Goal: Task Accomplishment & Management: Manage account settings

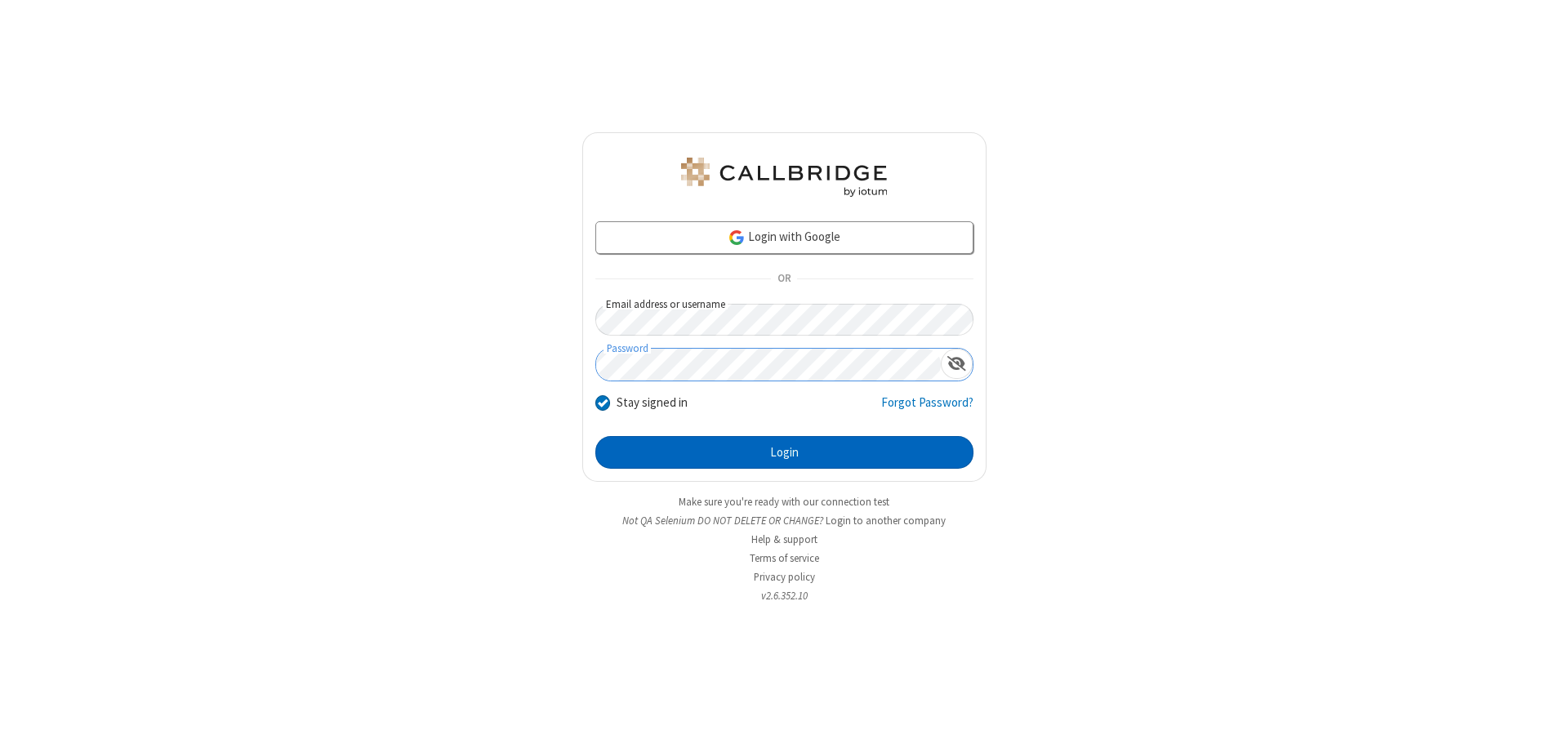
click at [784, 452] on button "Login" at bounding box center [784, 452] width 379 height 33
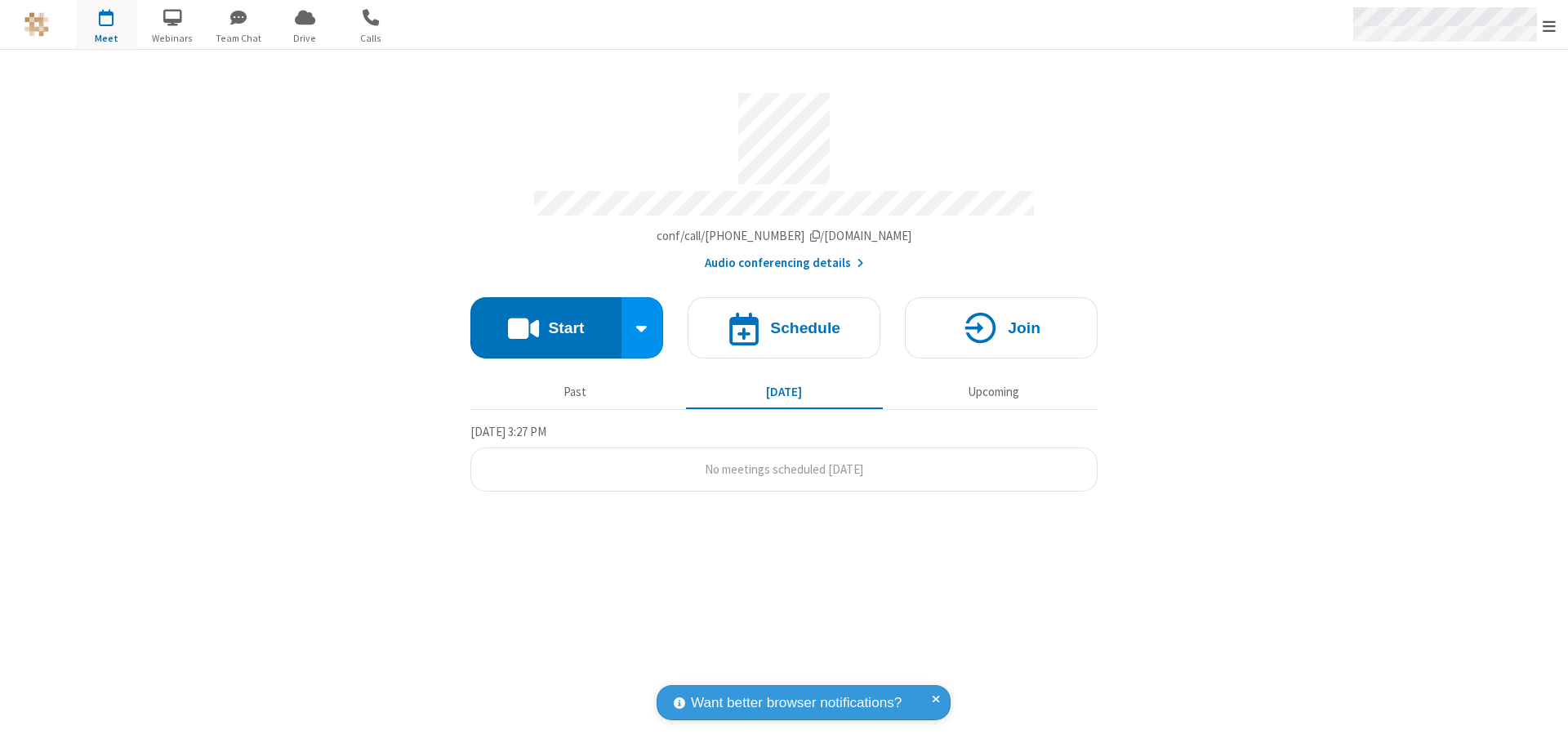
click at [1550, 26] on span "Open menu" at bounding box center [1550, 26] width 13 height 16
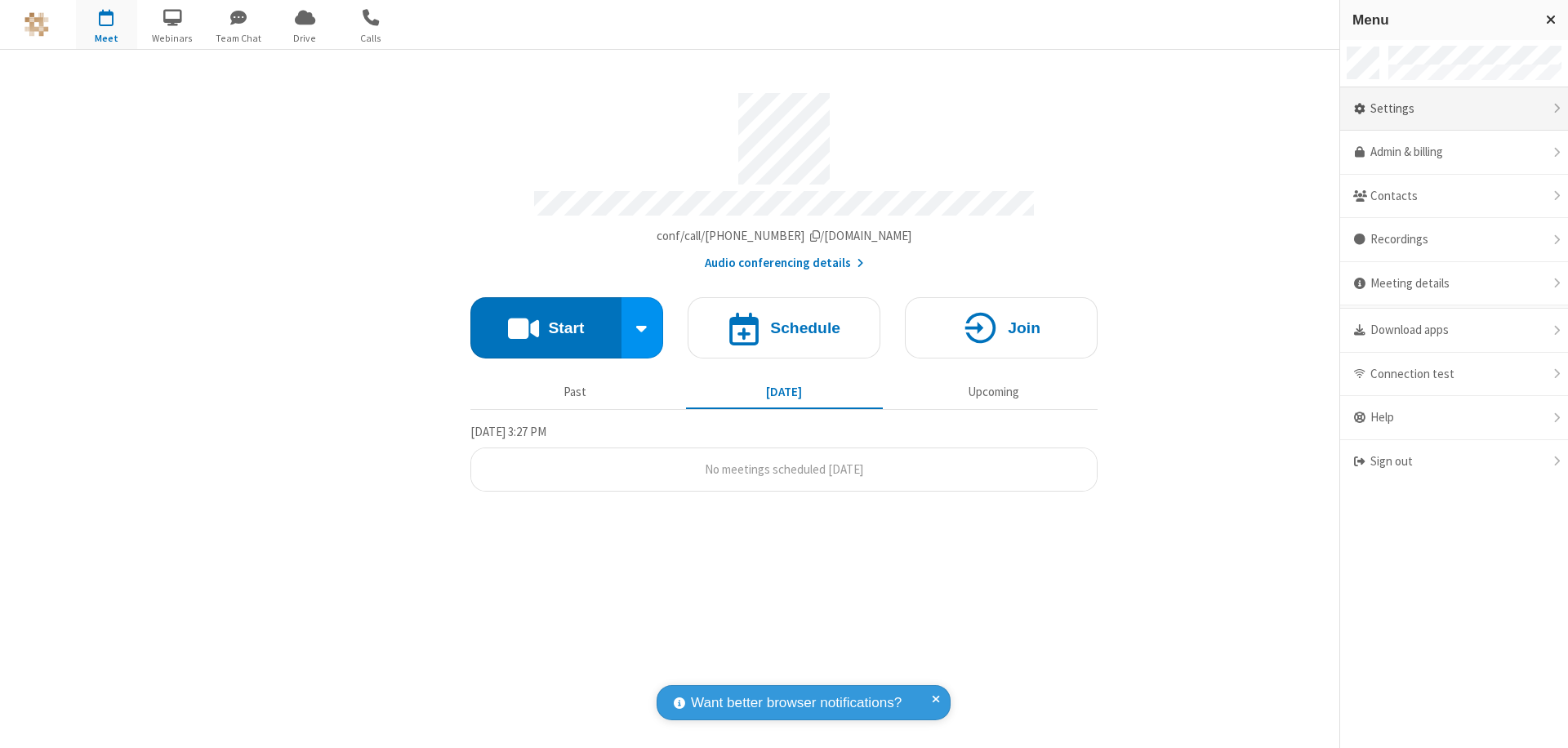
click at [1454, 109] on div "Settings" at bounding box center [1454, 109] width 228 height 44
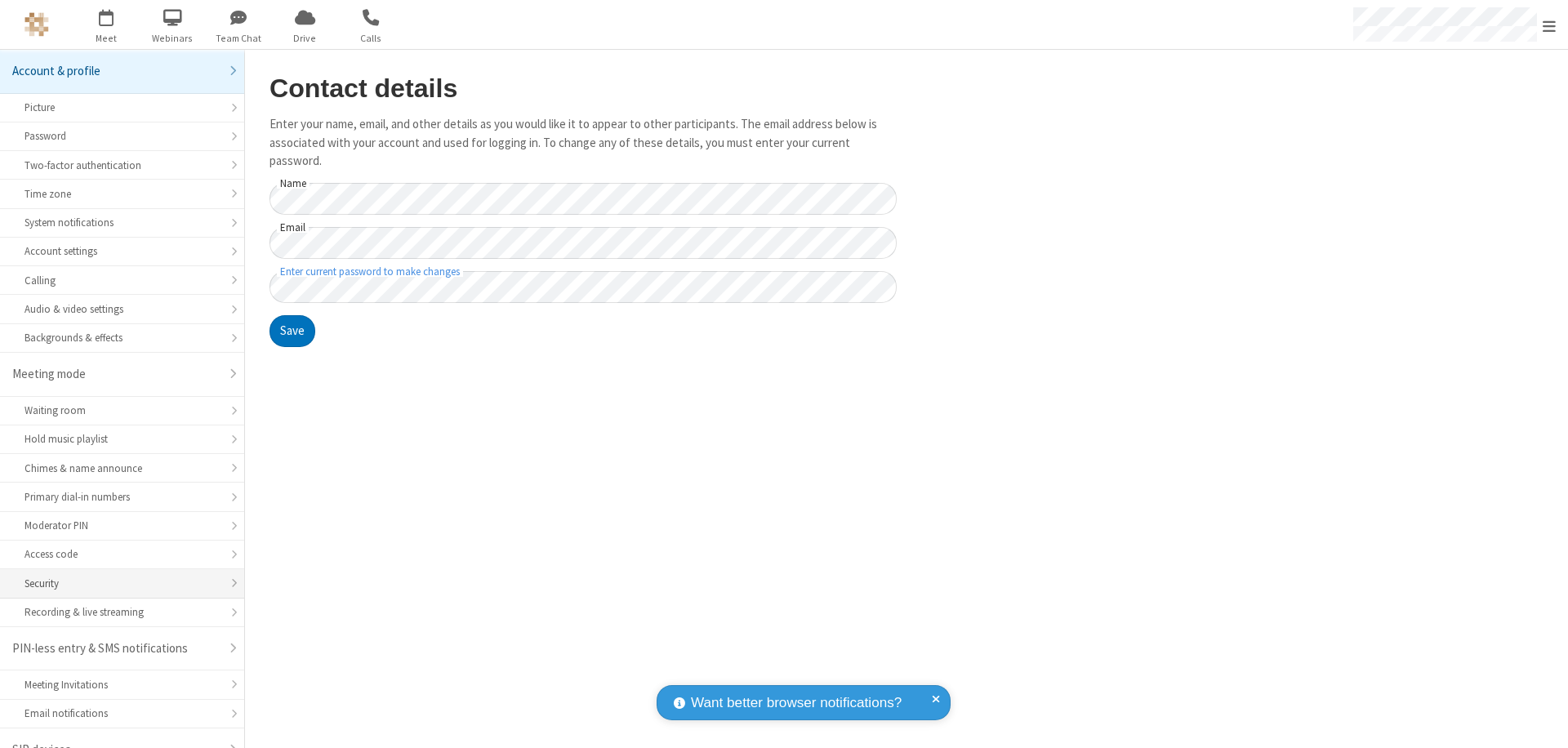
click at [116, 576] on div "Security" at bounding box center [122, 583] width 195 height 16
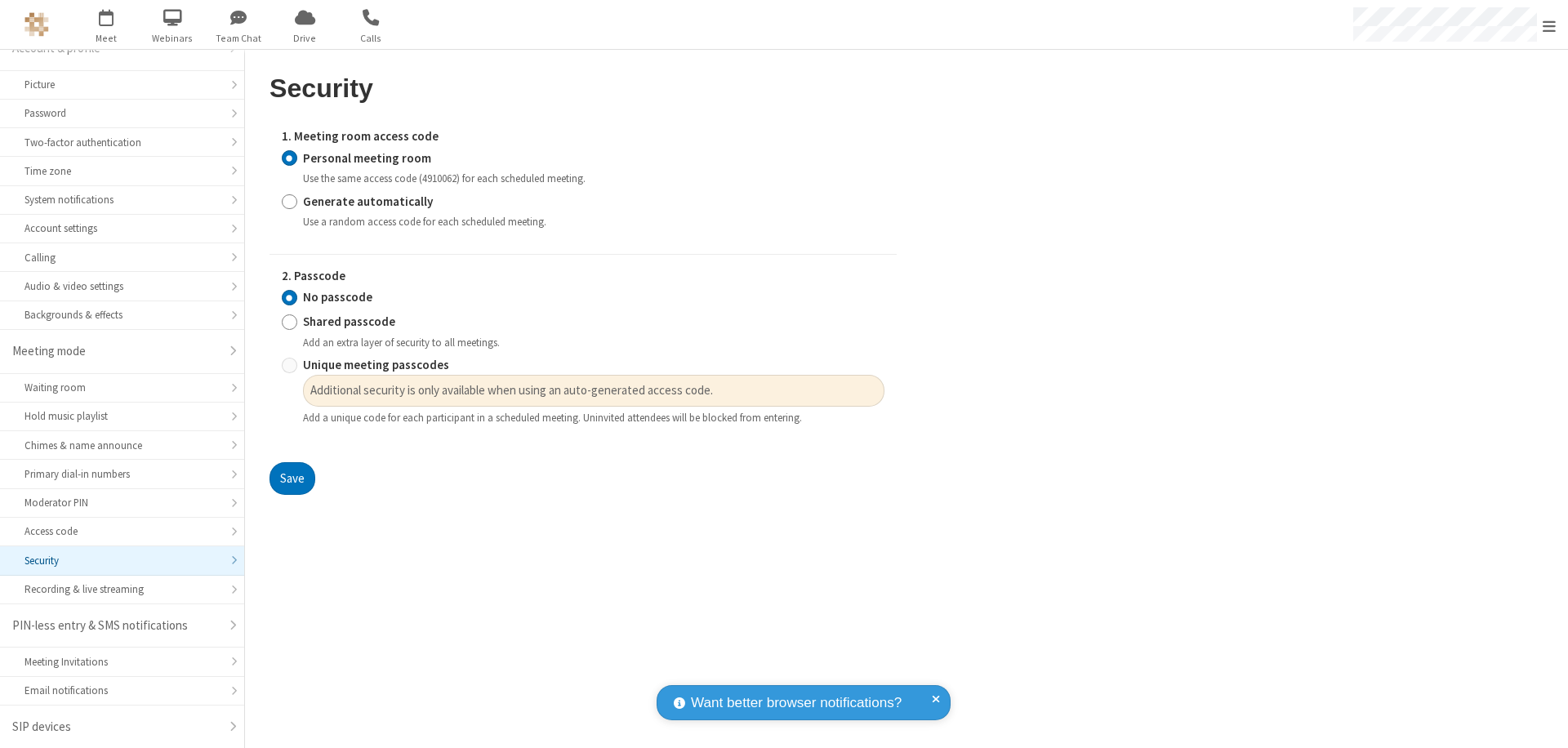
click at [289, 201] on input "Generate automatically" at bounding box center [289, 201] width 16 height 17
radio input "true"
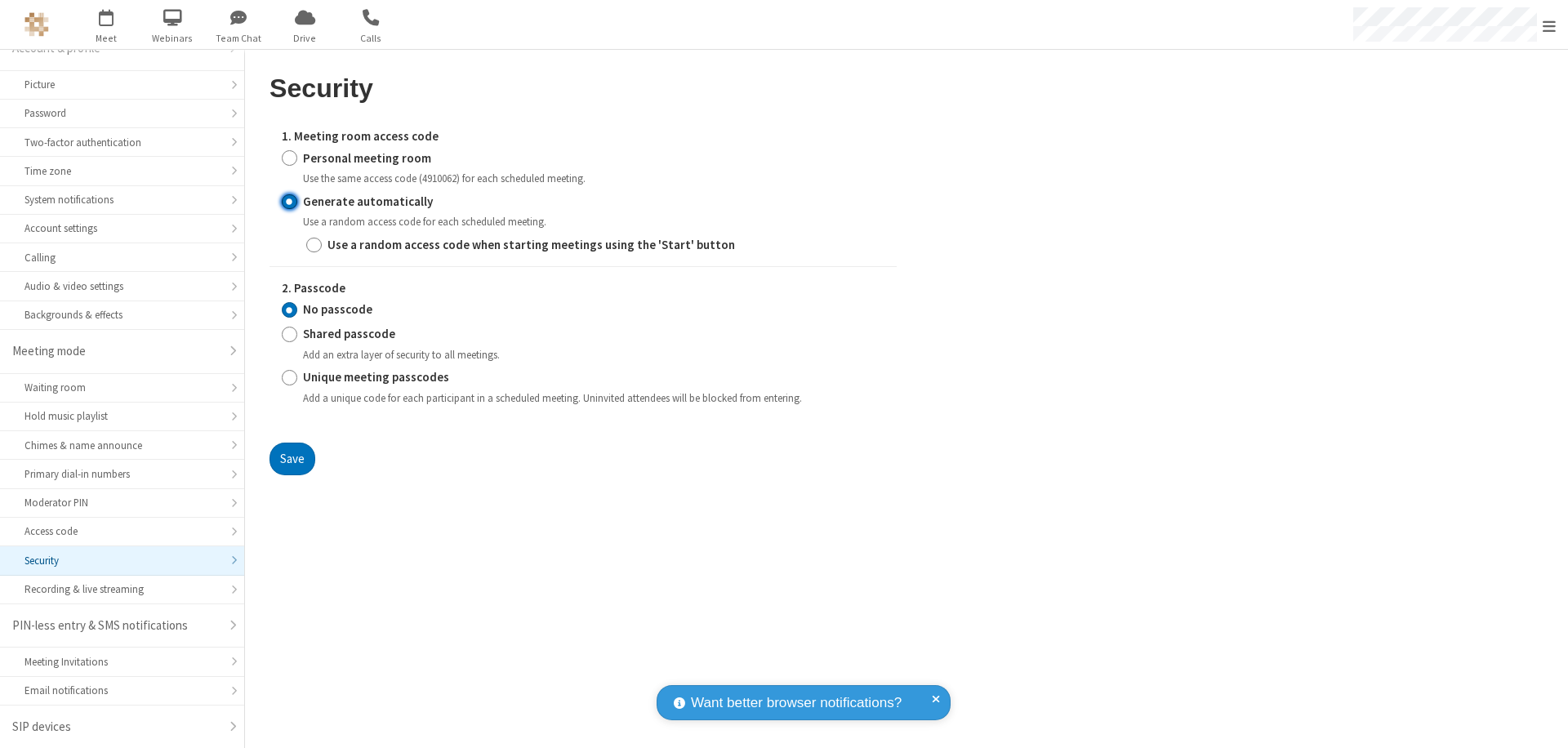
click at [289, 309] on input "No passcode" at bounding box center [289, 309] width 16 height 17
click at [292, 458] on button "Save" at bounding box center [293, 459] width 46 height 33
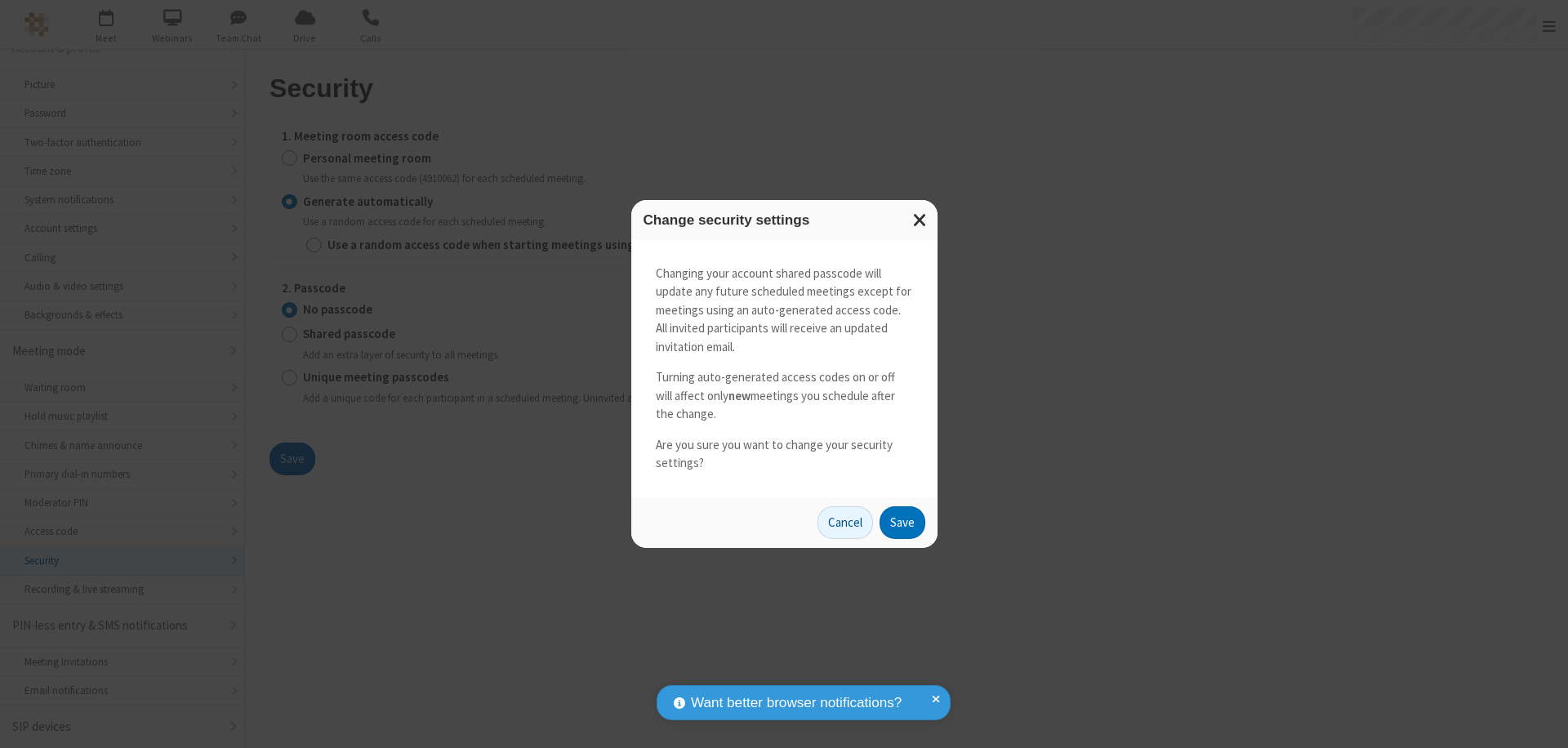
click at [902, 522] on button "Save" at bounding box center [902, 523] width 46 height 33
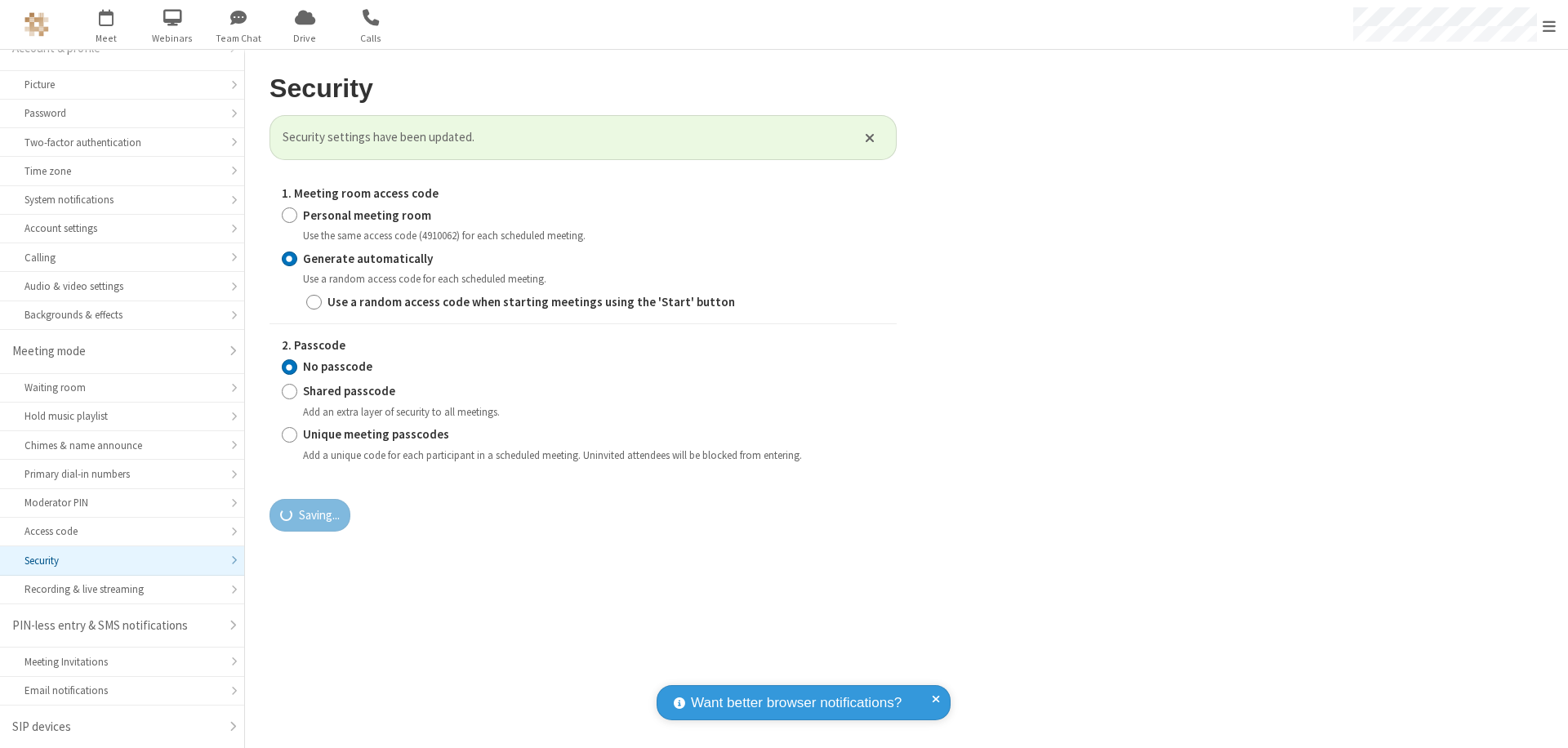
click at [1550, 26] on span "Open menu" at bounding box center [1550, 26] width 13 height 16
click at [106, 25] on span "button" at bounding box center [106, 17] width 61 height 27
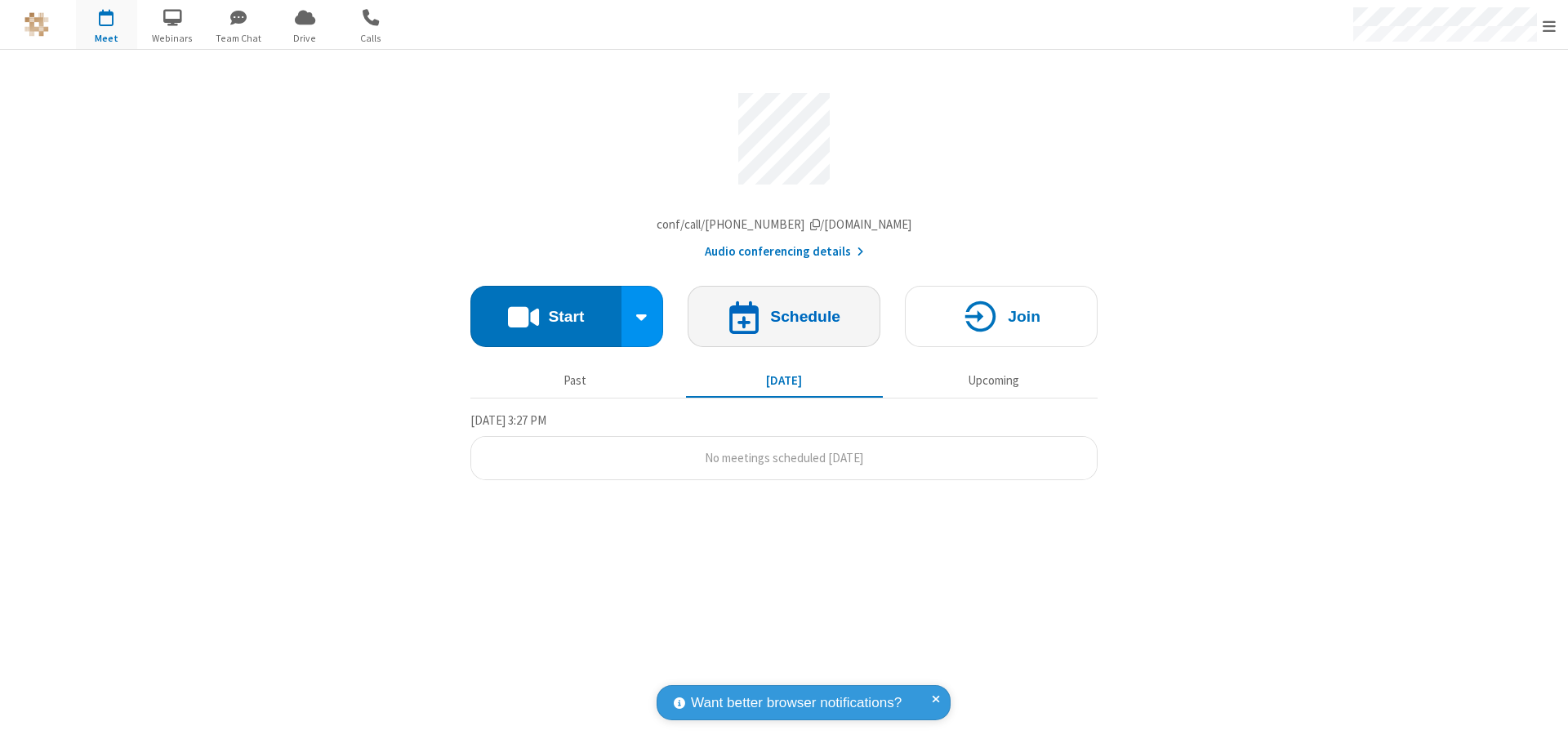
click at [784, 320] on h4 "Schedule" at bounding box center [805, 316] width 70 height 16
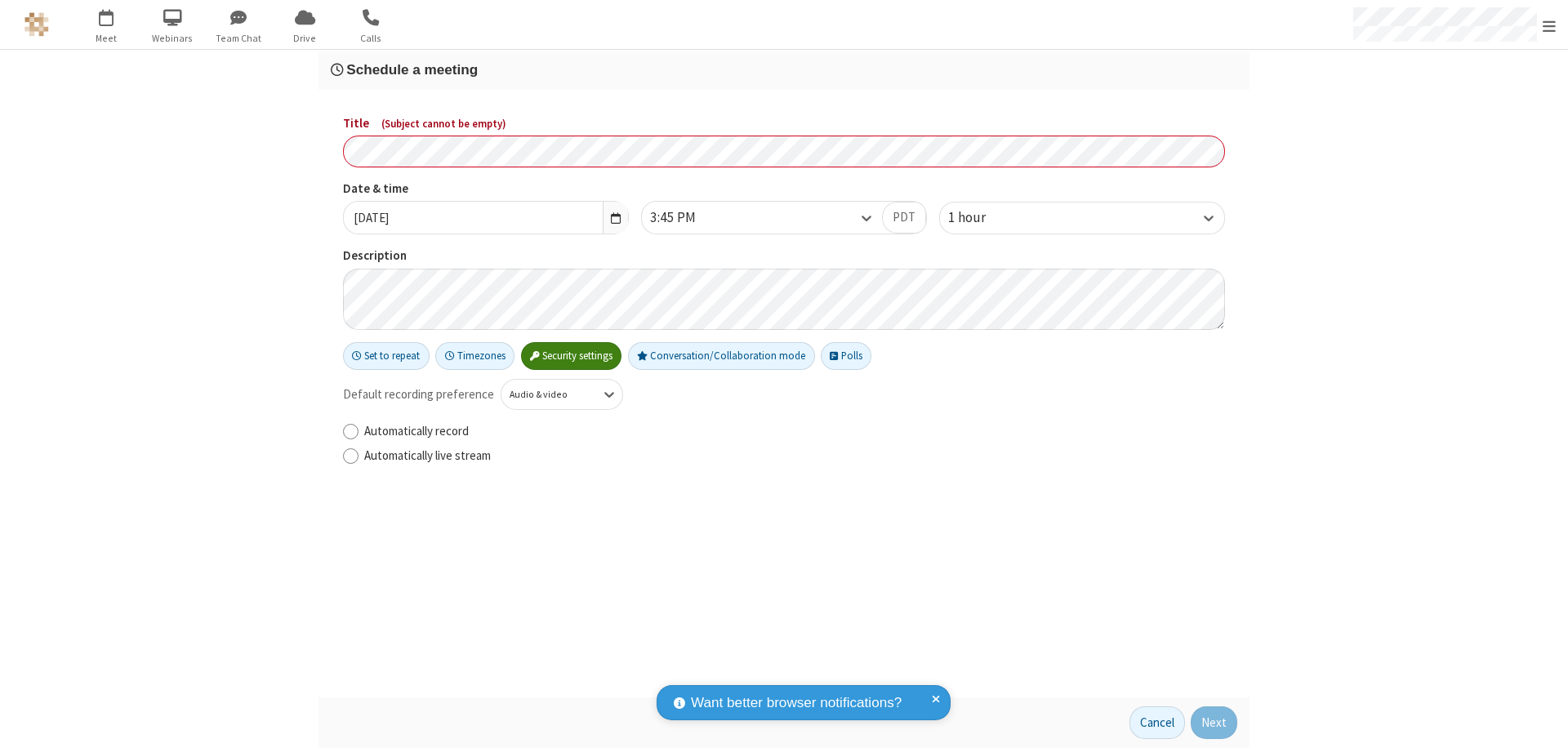
click at [784, 69] on h3 "Schedule a meeting" at bounding box center [784, 69] width 907 height 16
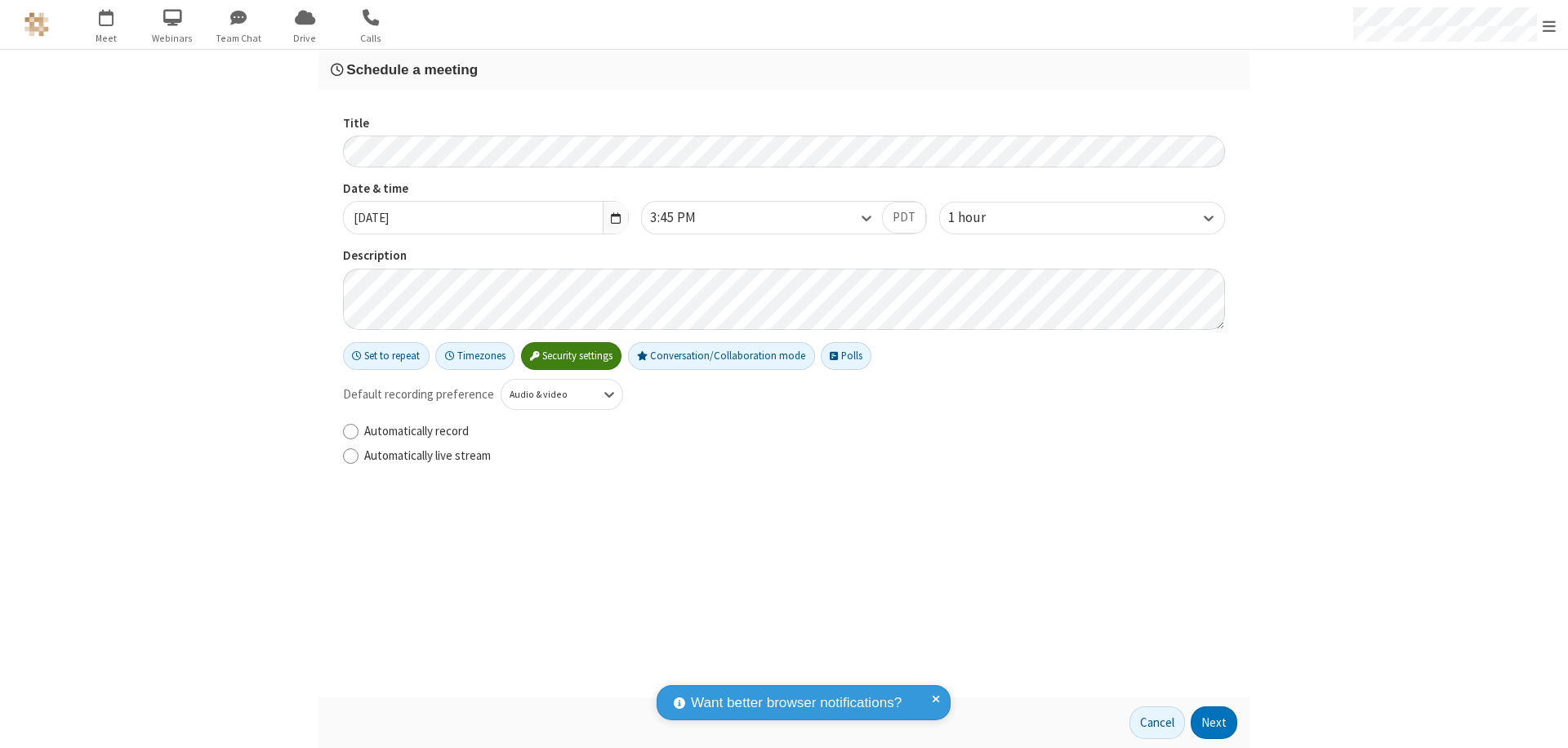
click at [1215, 722] on button "Next" at bounding box center [1214, 723] width 47 height 33
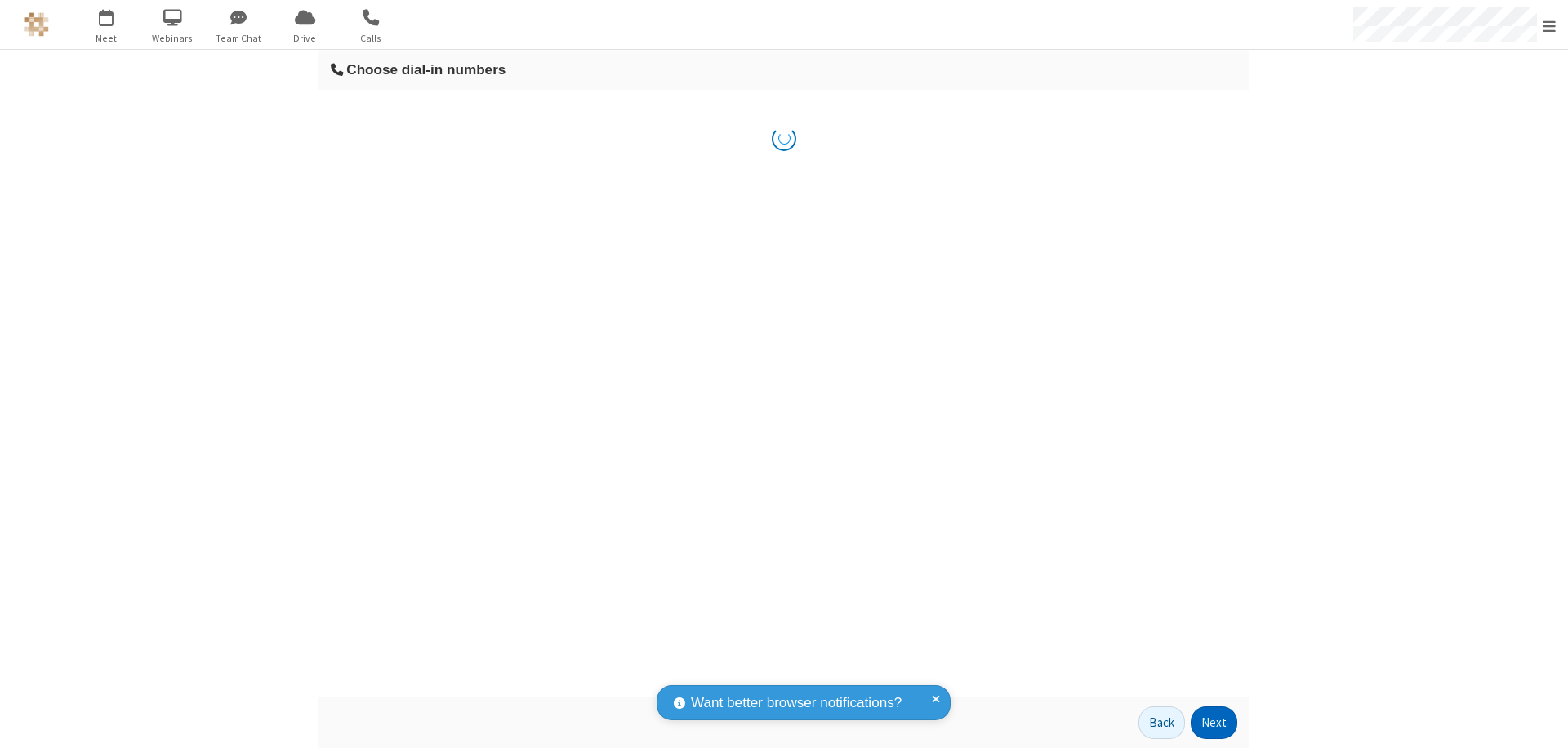
click at [1215, 722] on button "Next" at bounding box center [1214, 723] width 47 height 33
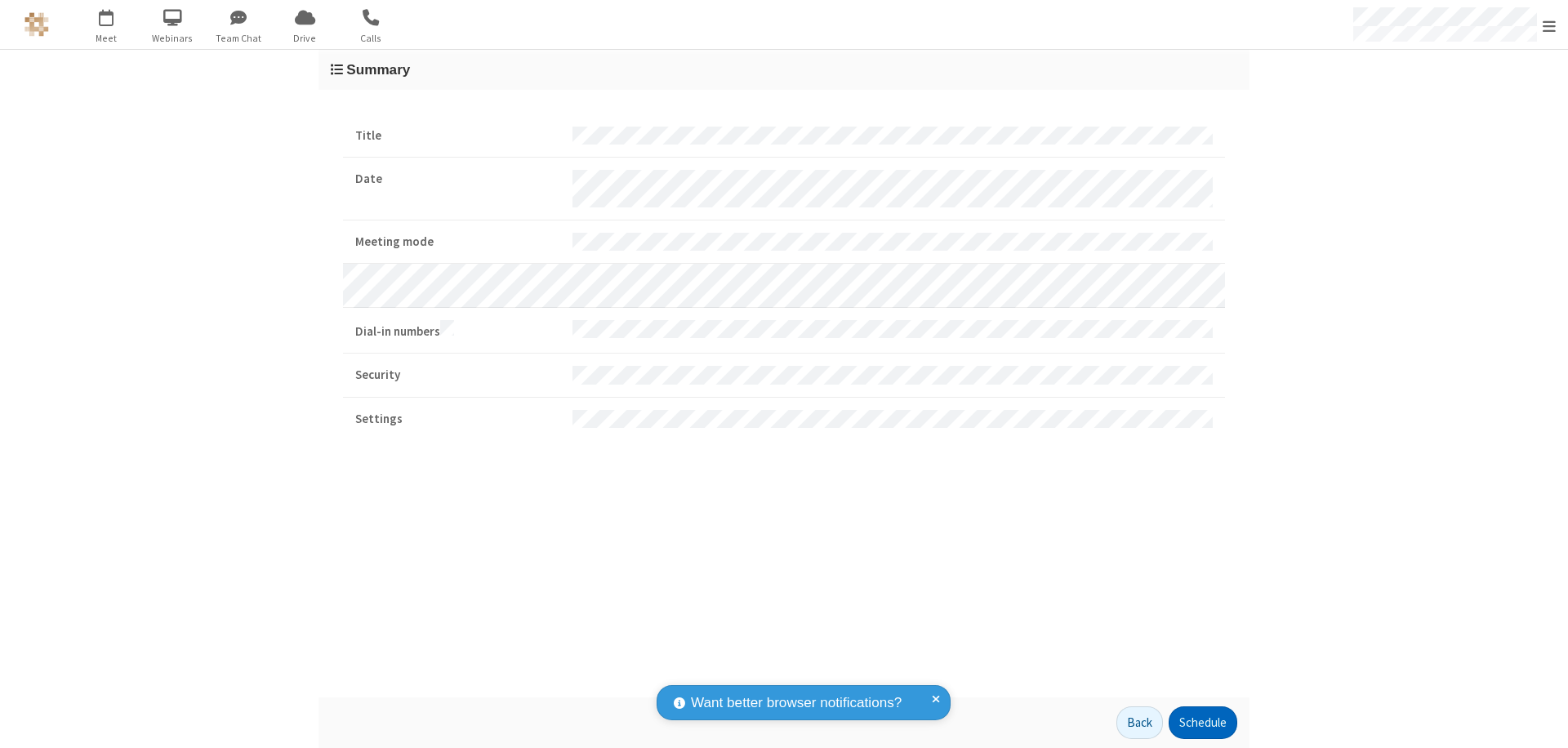
click at [1202, 722] on button "Schedule" at bounding box center [1202, 723] width 68 height 33
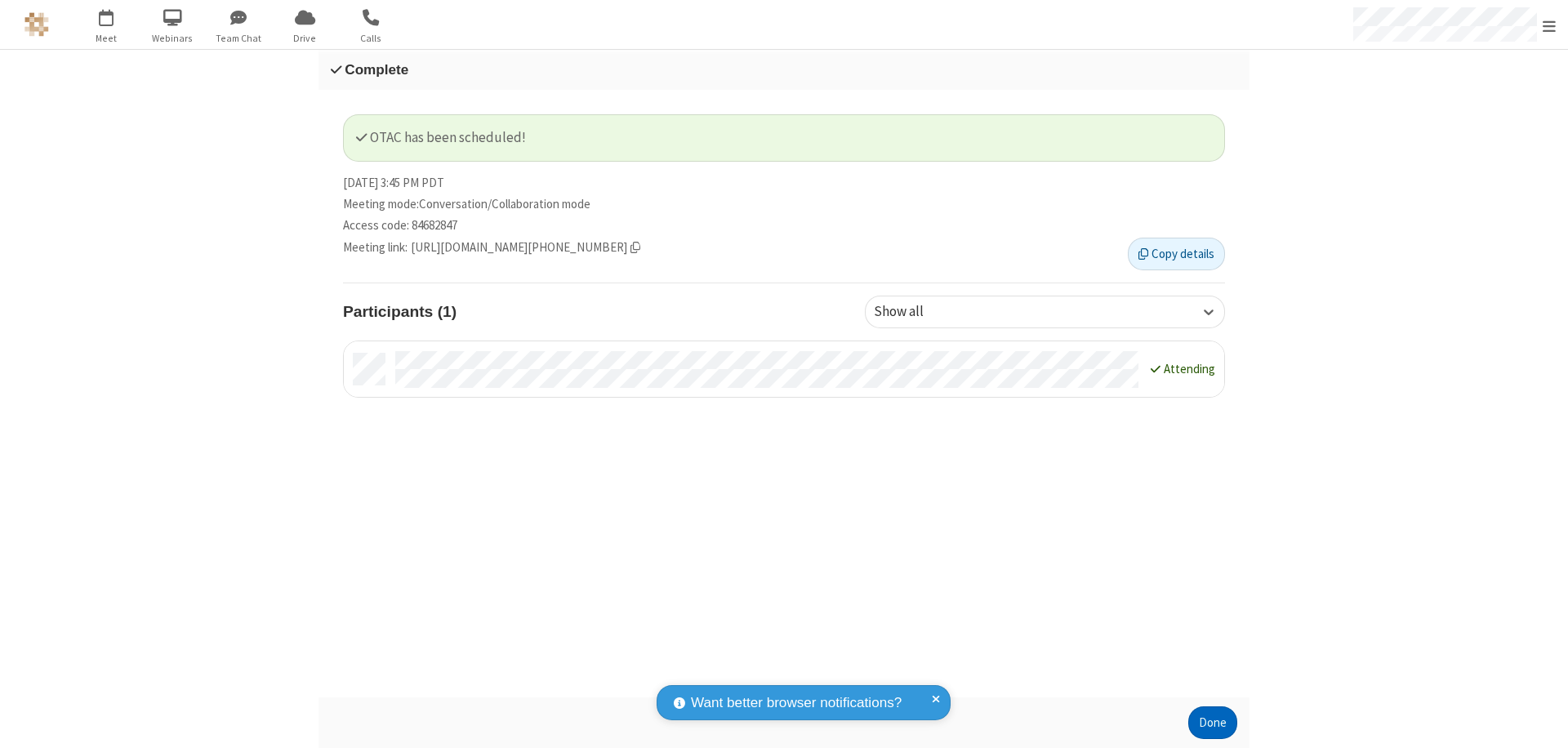
click at [1213, 722] on button "Done" at bounding box center [1213, 723] width 49 height 33
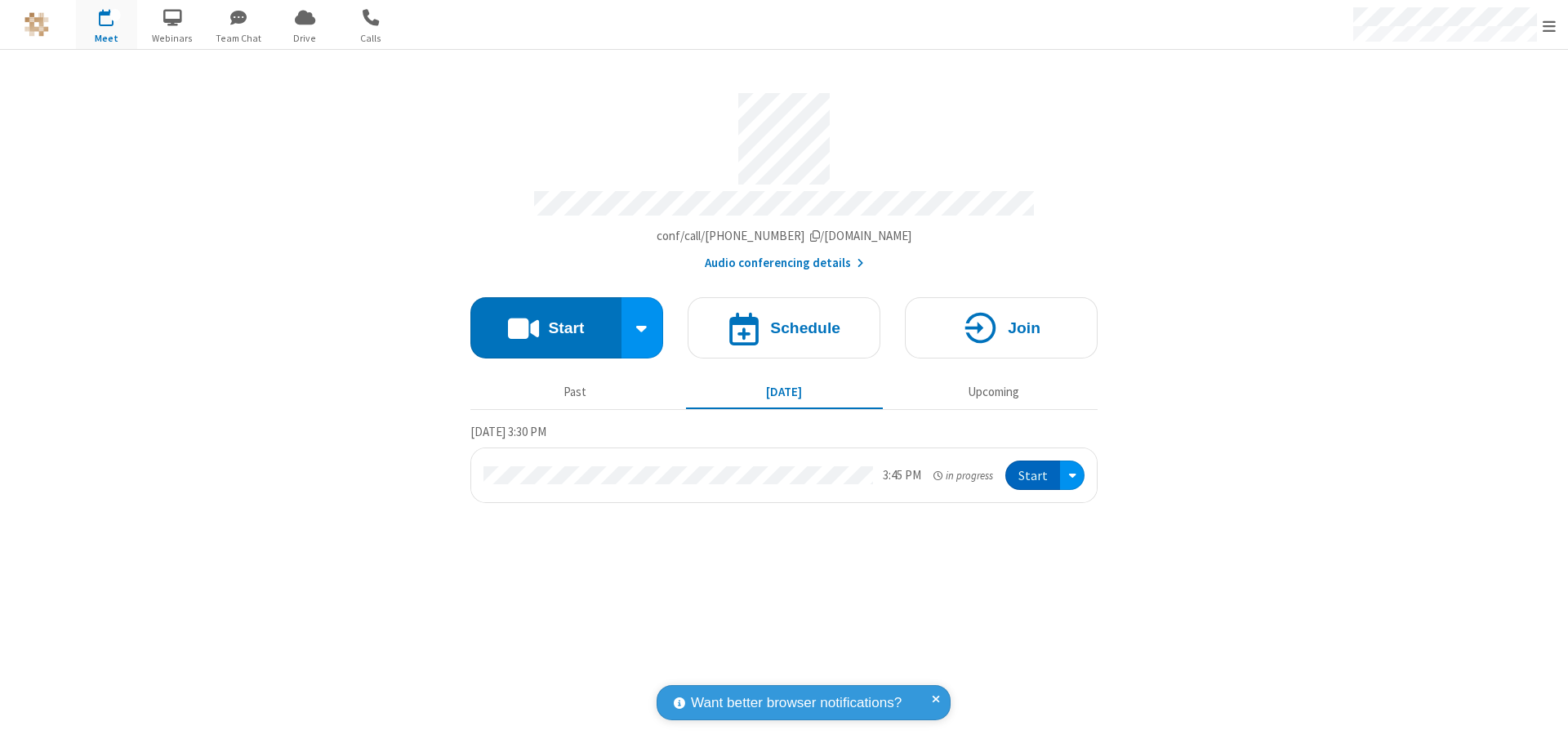
click at [1034, 468] on button "Start" at bounding box center [1033, 475] width 55 height 30
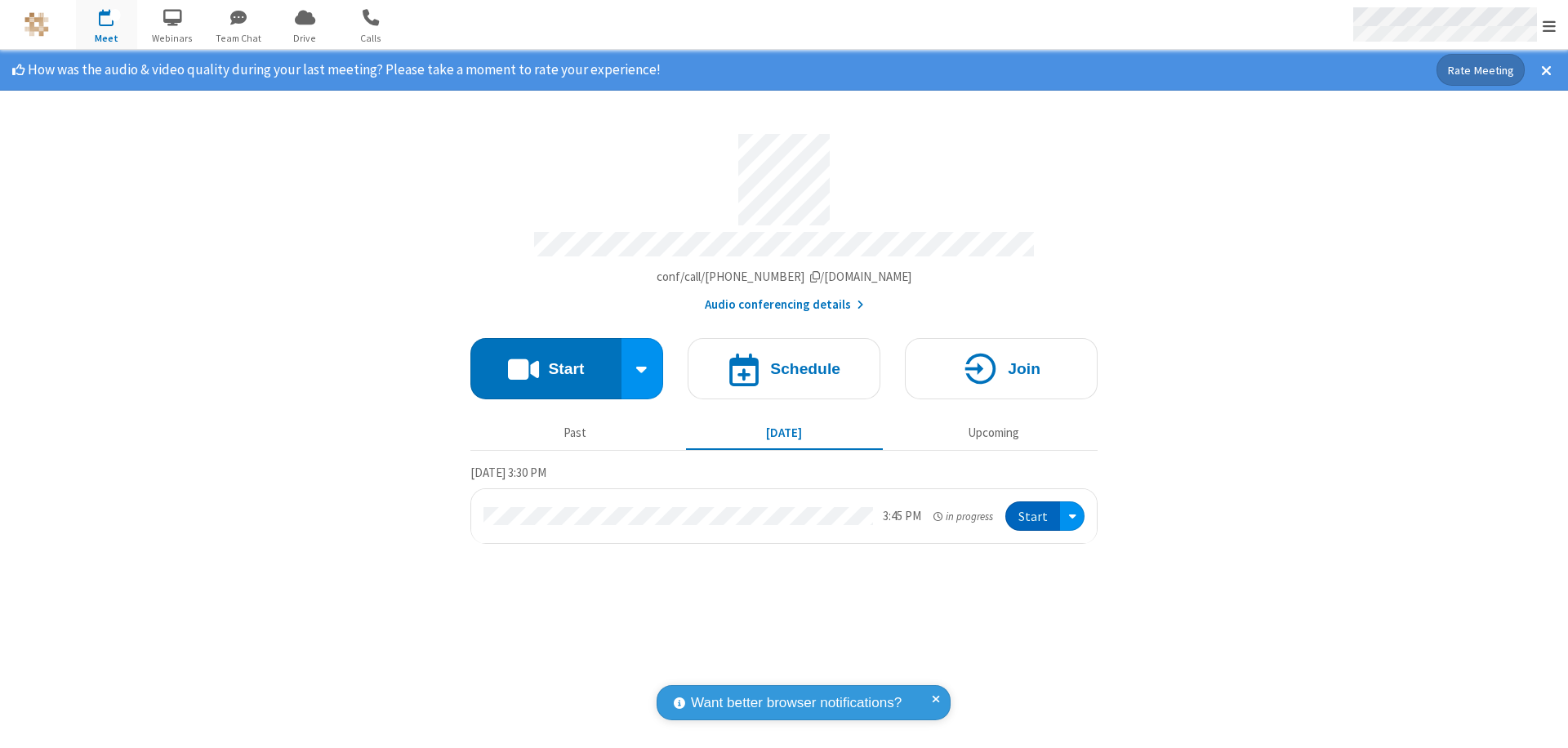
click at [1550, 26] on span "Open menu" at bounding box center [1550, 26] width 13 height 16
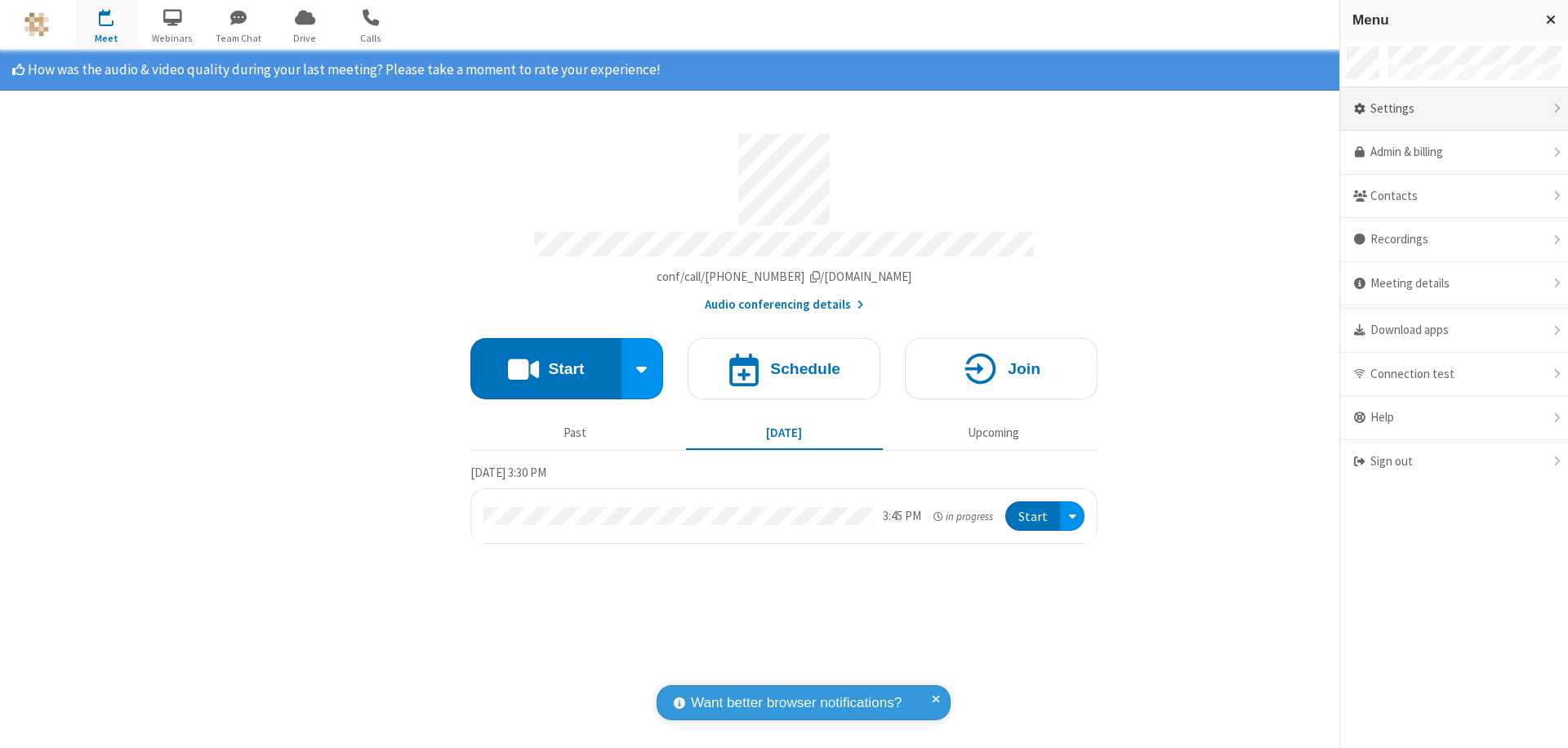
click at [1454, 109] on div "Settings" at bounding box center [1454, 109] width 228 height 44
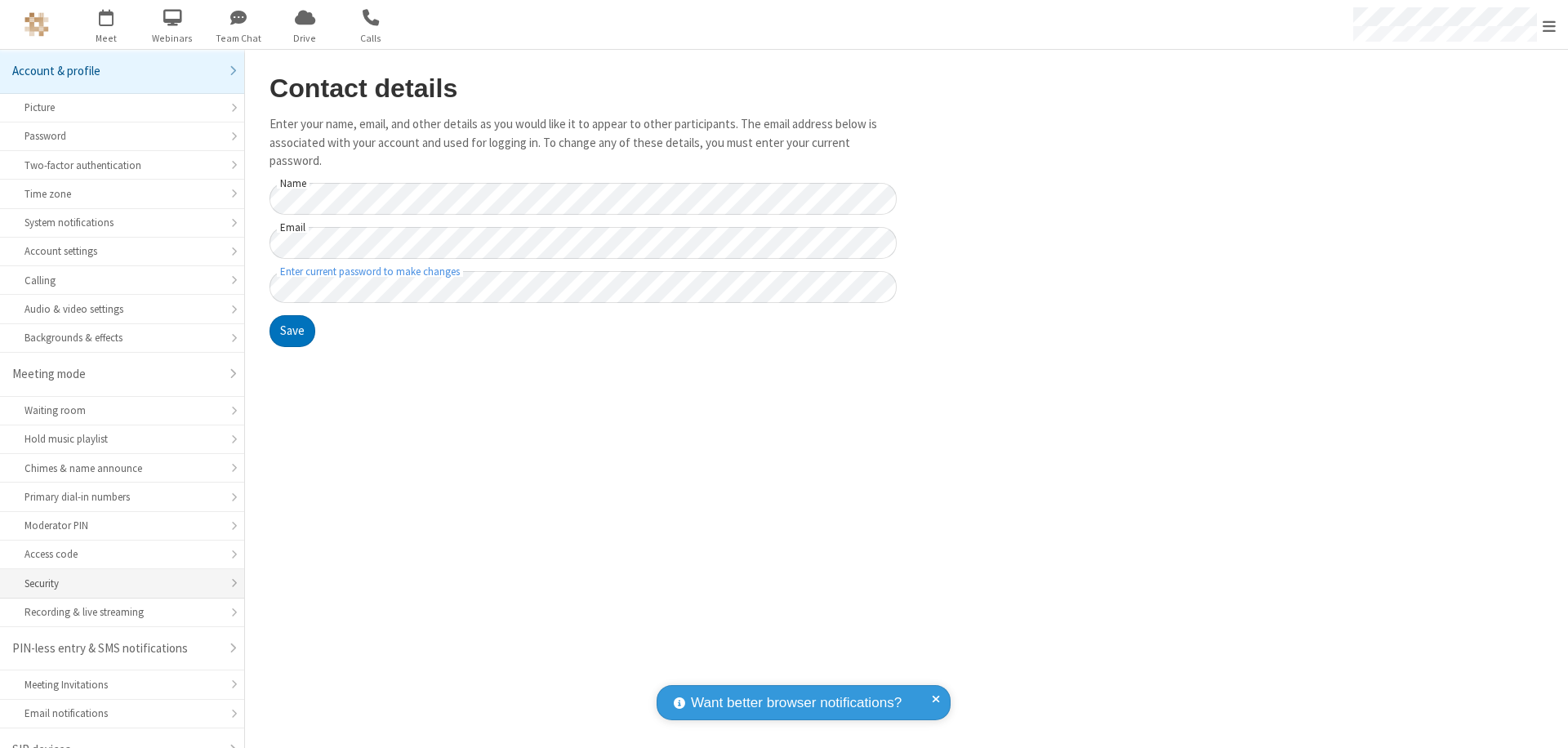
click at [116, 576] on div "Security" at bounding box center [122, 583] width 195 height 16
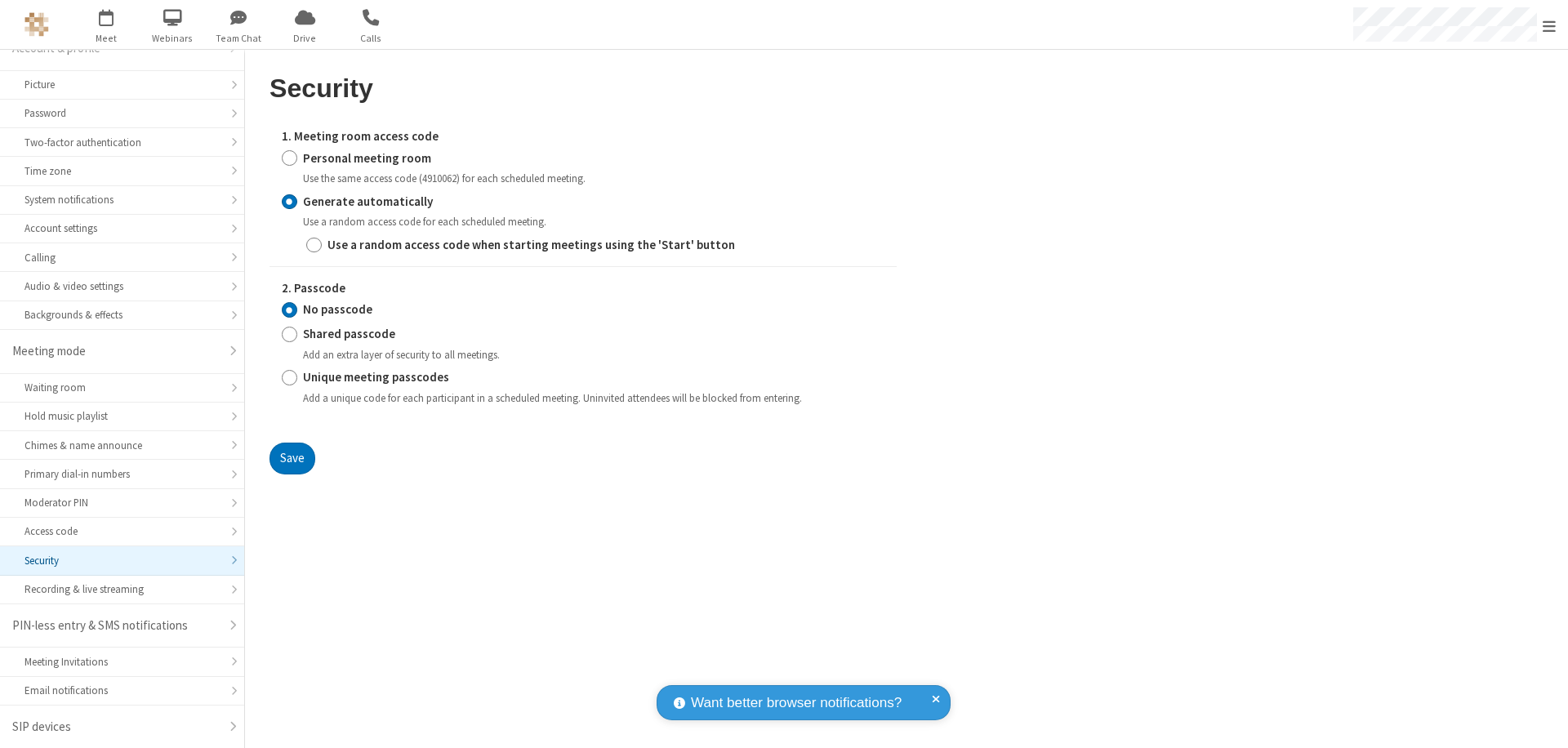
click at [289, 158] on input "Personal meeting room" at bounding box center [289, 158] width 16 height 17
radio input "true"
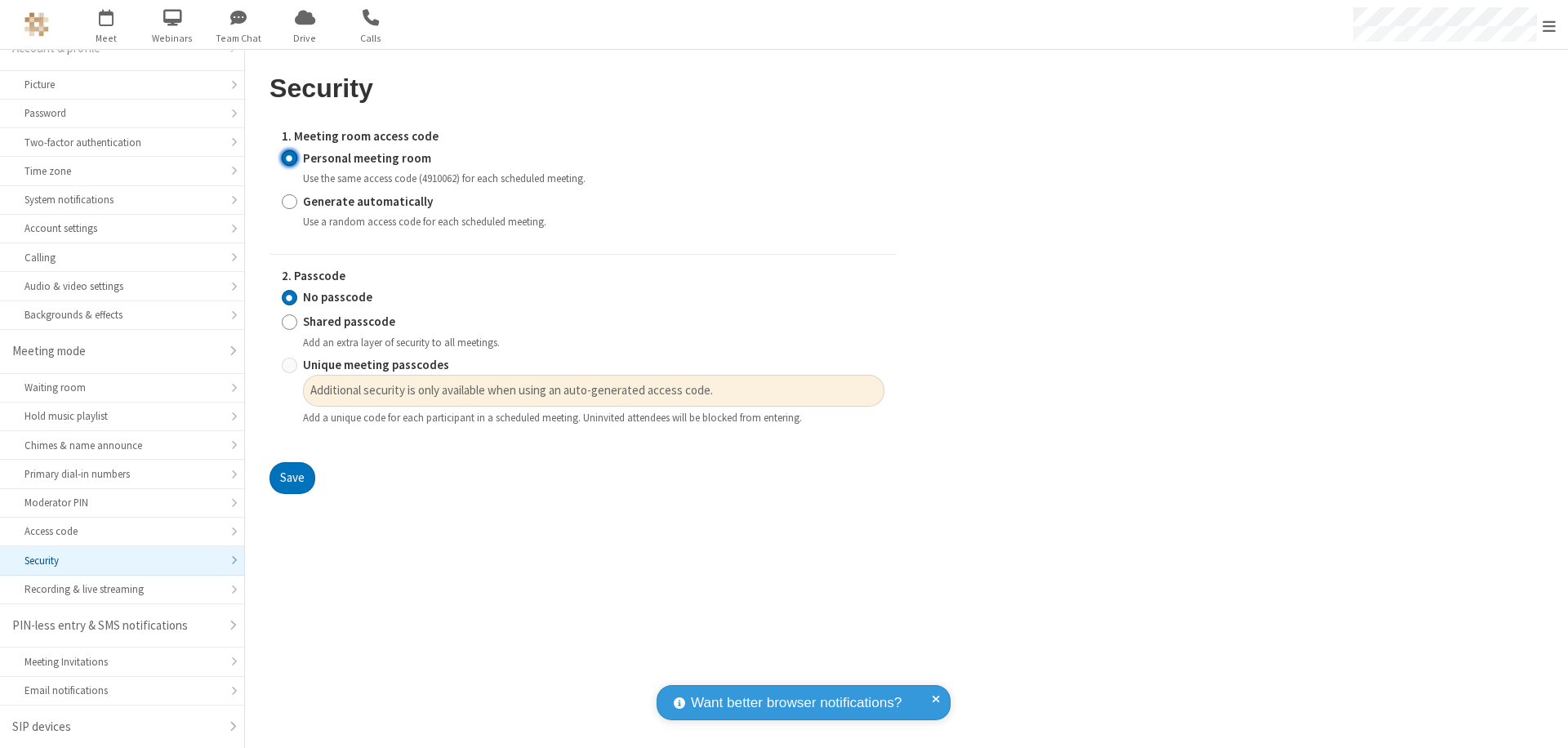
click at [289, 297] on input "No passcode" at bounding box center [289, 297] width 16 height 17
click at [292, 479] on button "Save" at bounding box center [293, 479] width 46 height 33
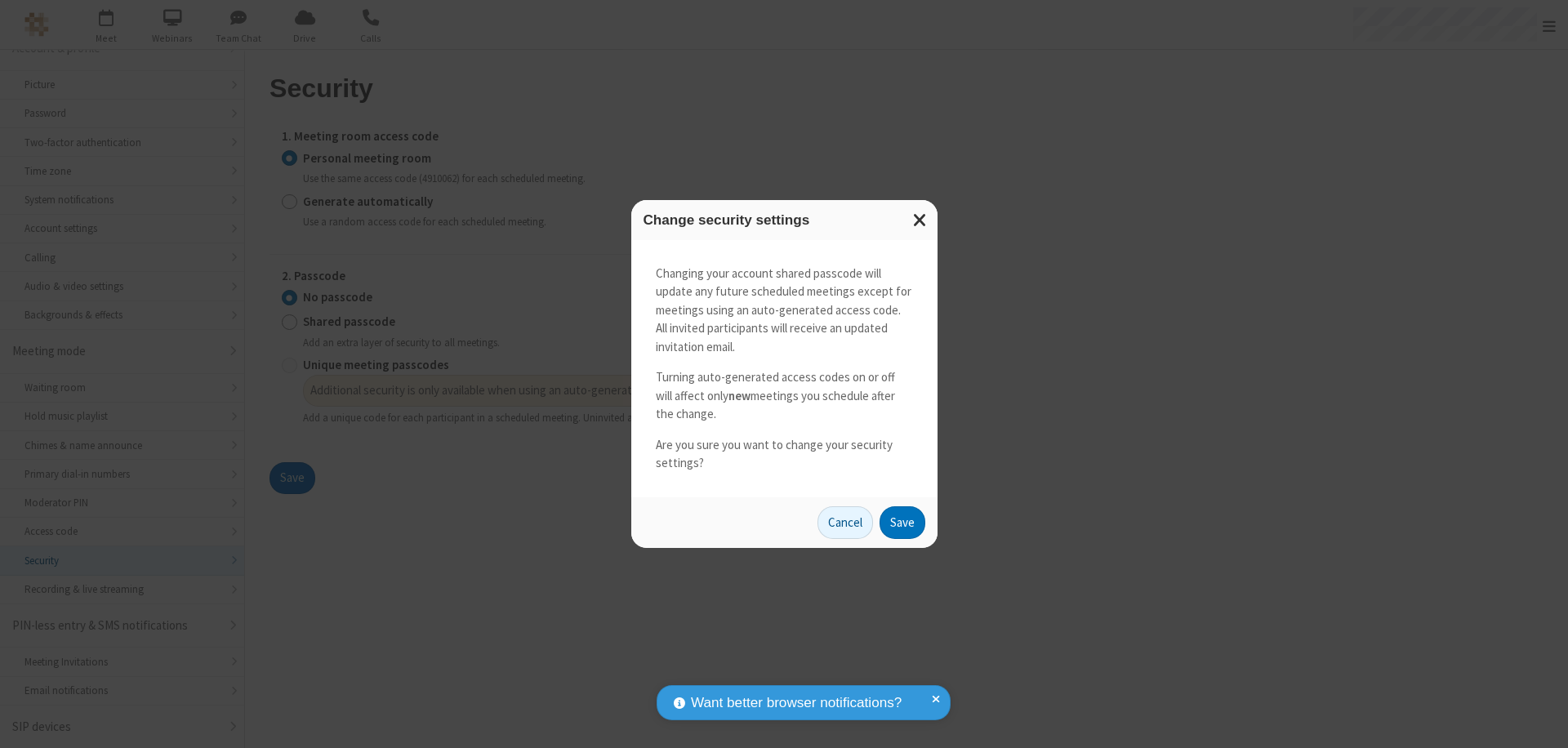
click at [902, 522] on button "Save" at bounding box center [902, 523] width 46 height 33
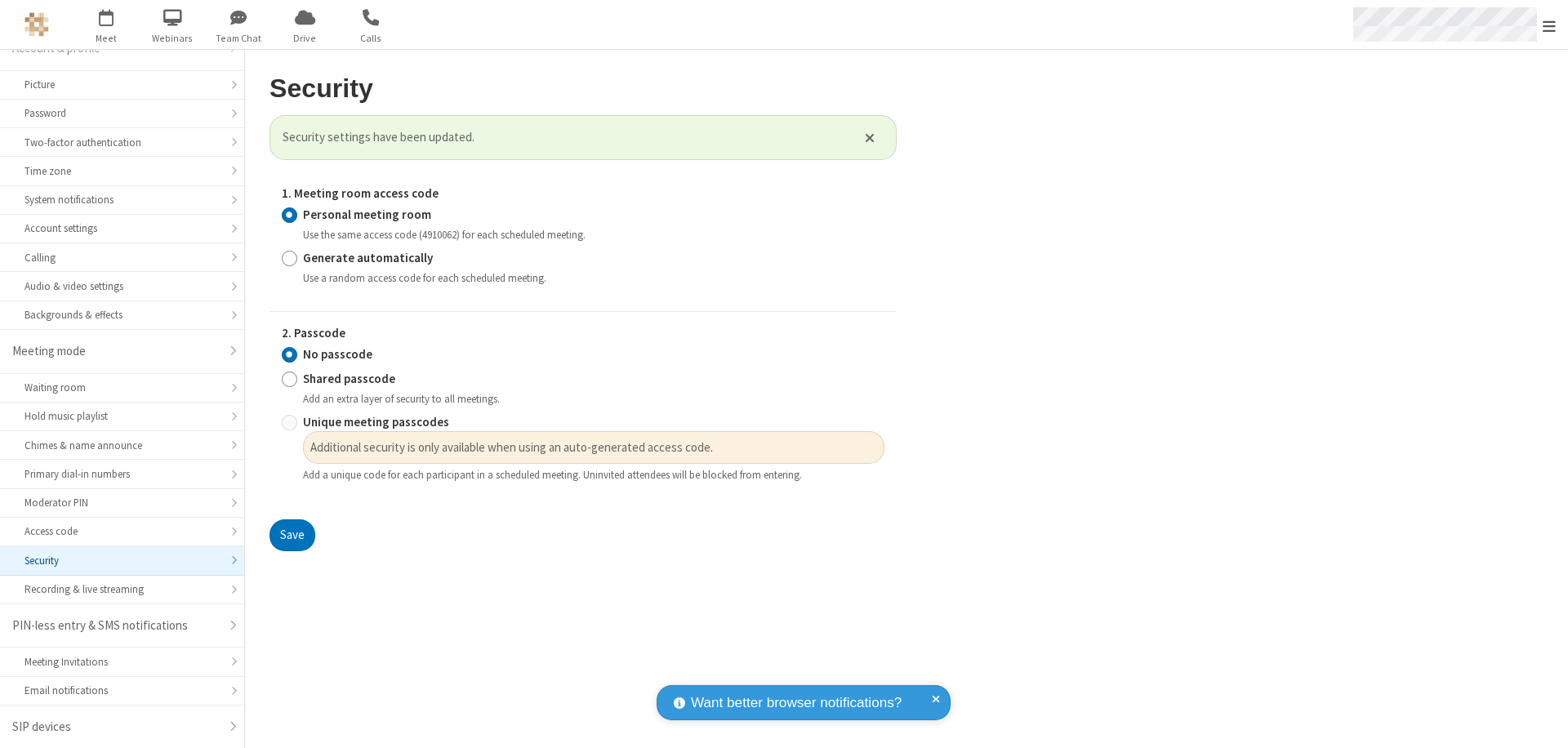
click at [1550, 25] on span "Open menu" at bounding box center [1550, 26] width 13 height 16
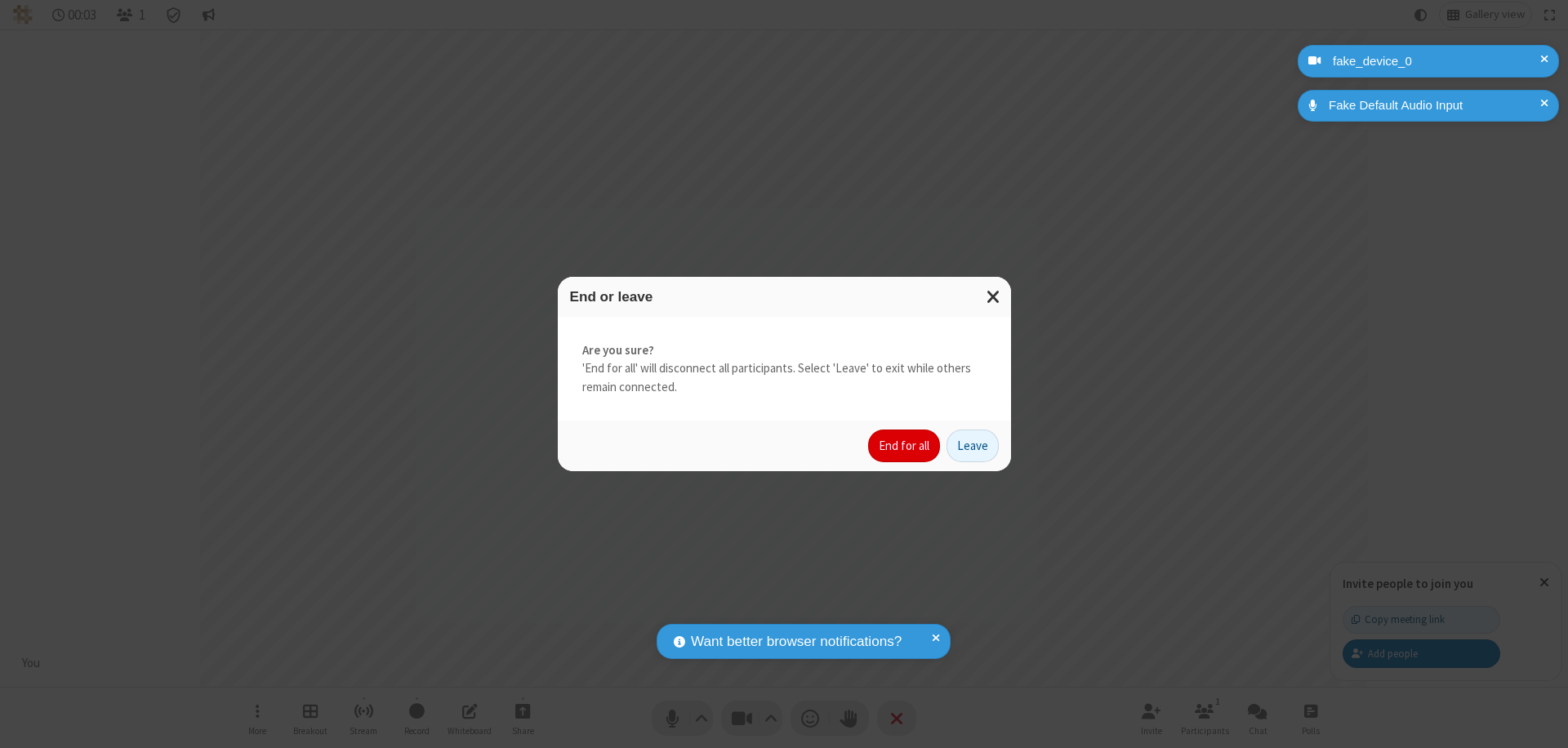
click at [905, 446] on button "End for all" at bounding box center [904, 446] width 72 height 33
